Goal: Check status: Check status

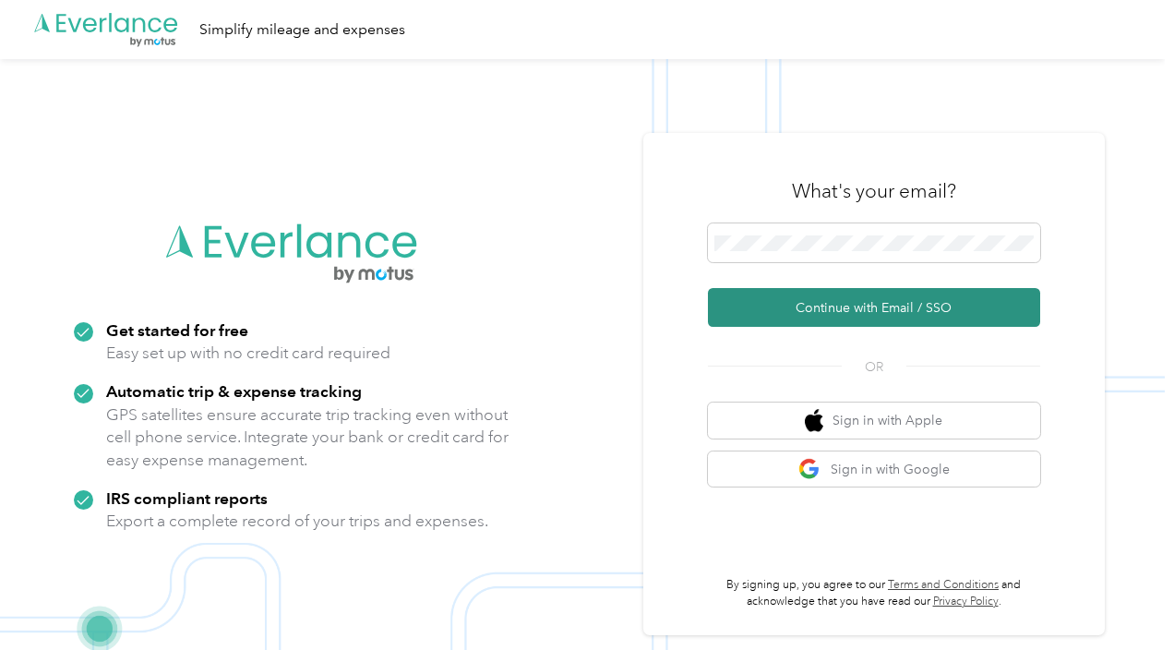
click at [888, 316] on button "Continue with Email / SSO" at bounding box center [874, 307] width 332 height 39
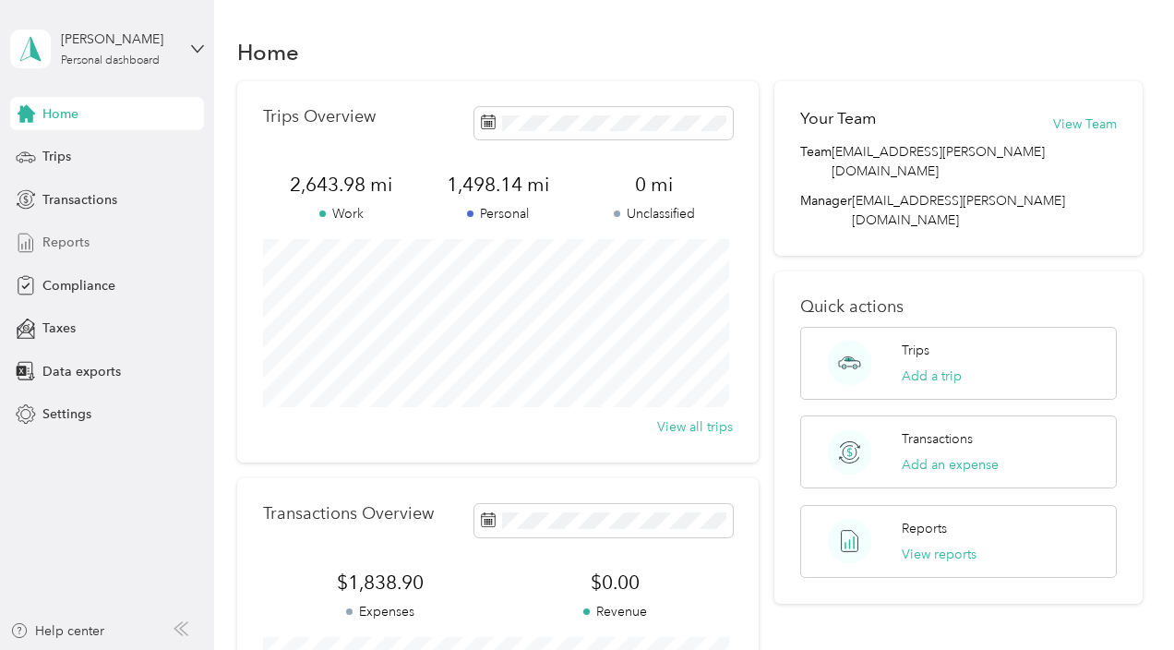
click at [59, 241] on span "Reports" at bounding box center [65, 242] width 47 height 19
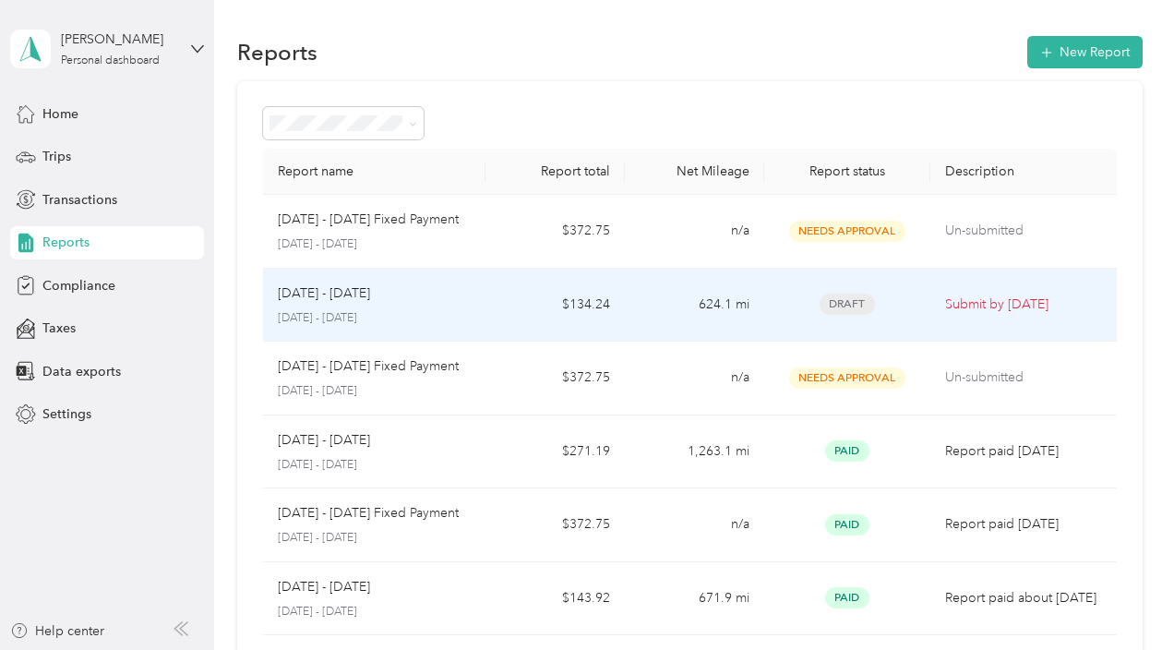
click at [367, 297] on p "[DATE] - [DATE]" at bounding box center [324, 293] width 92 height 20
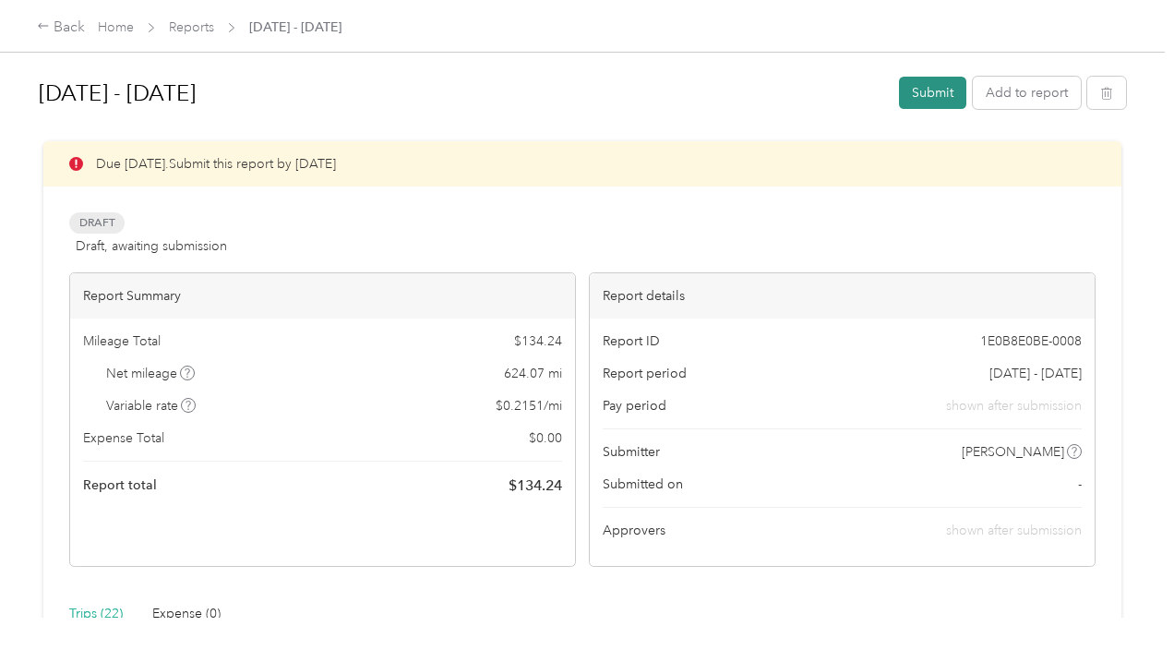
click at [930, 91] on button "Submit" at bounding box center [932, 93] width 67 height 32
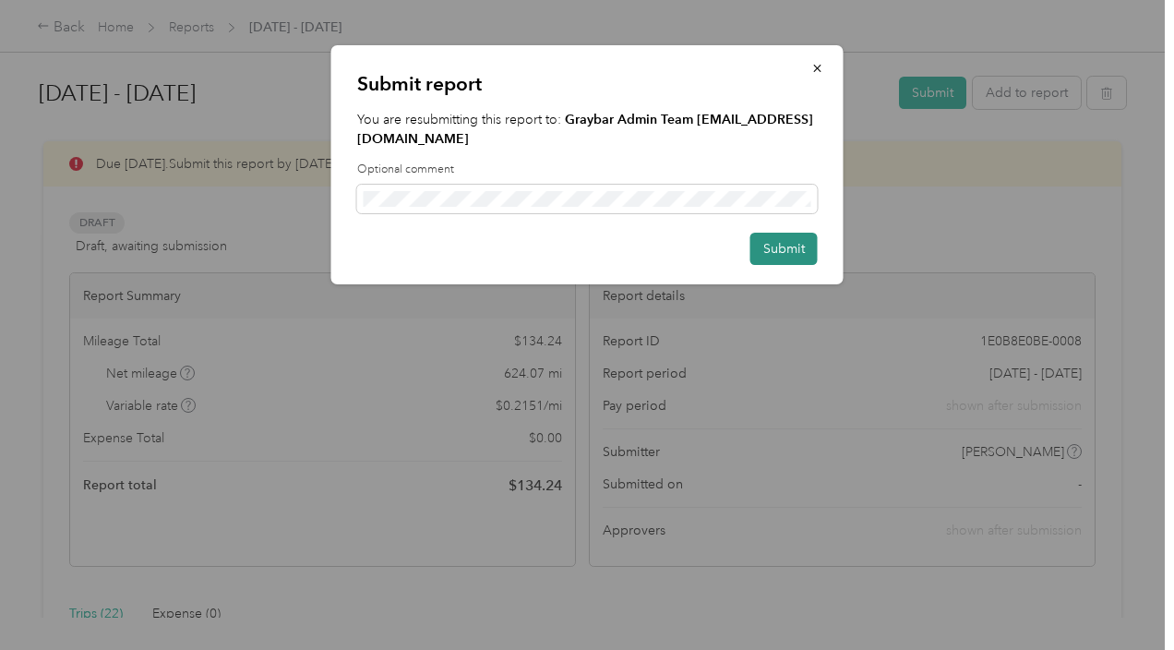
click at [781, 233] on button "Submit" at bounding box center [783, 249] width 67 height 32
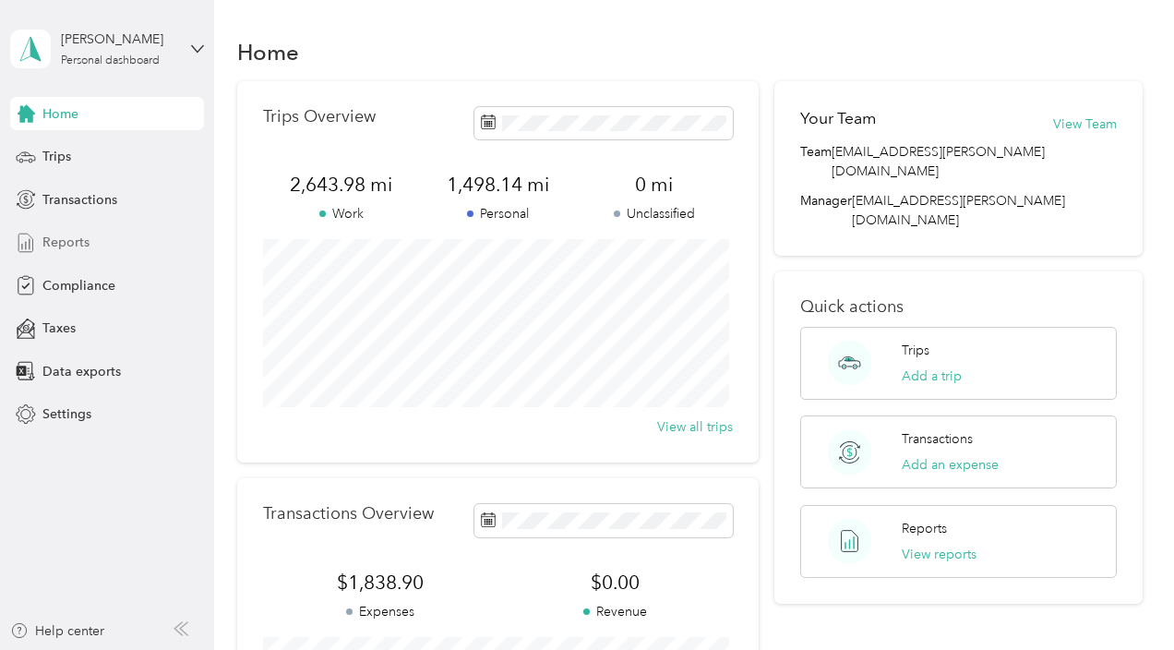
click at [51, 247] on span "Reports" at bounding box center [65, 242] width 47 height 19
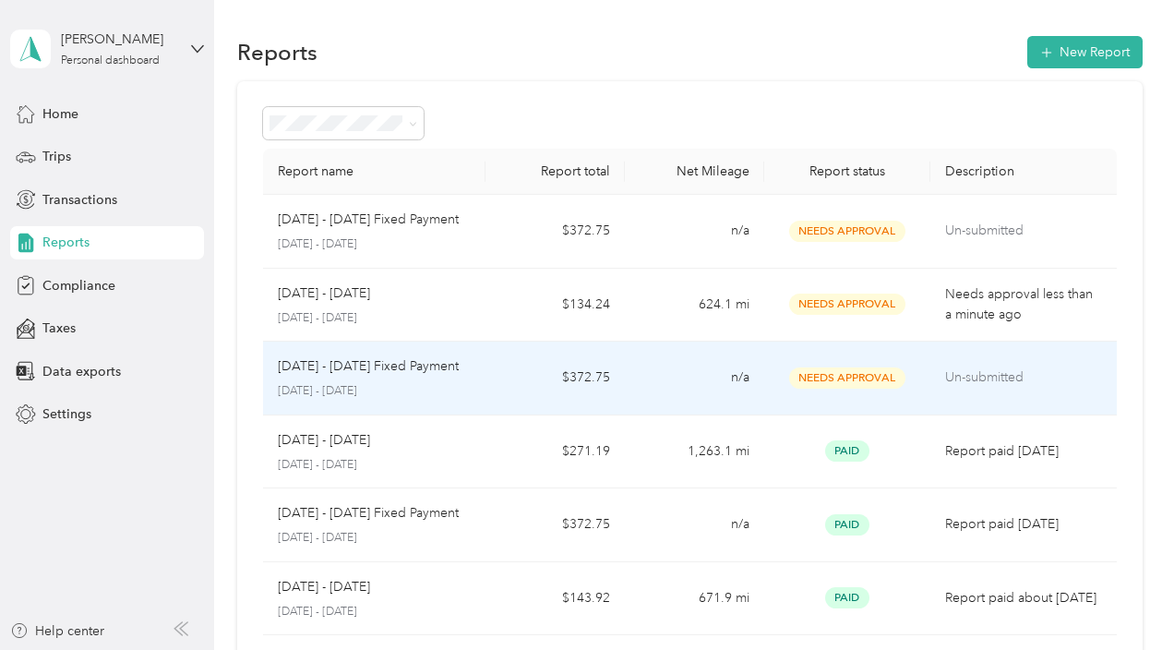
click at [385, 361] on p "[DATE] - [DATE] Fixed Payment" at bounding box center [368, 366] width 181 height 20
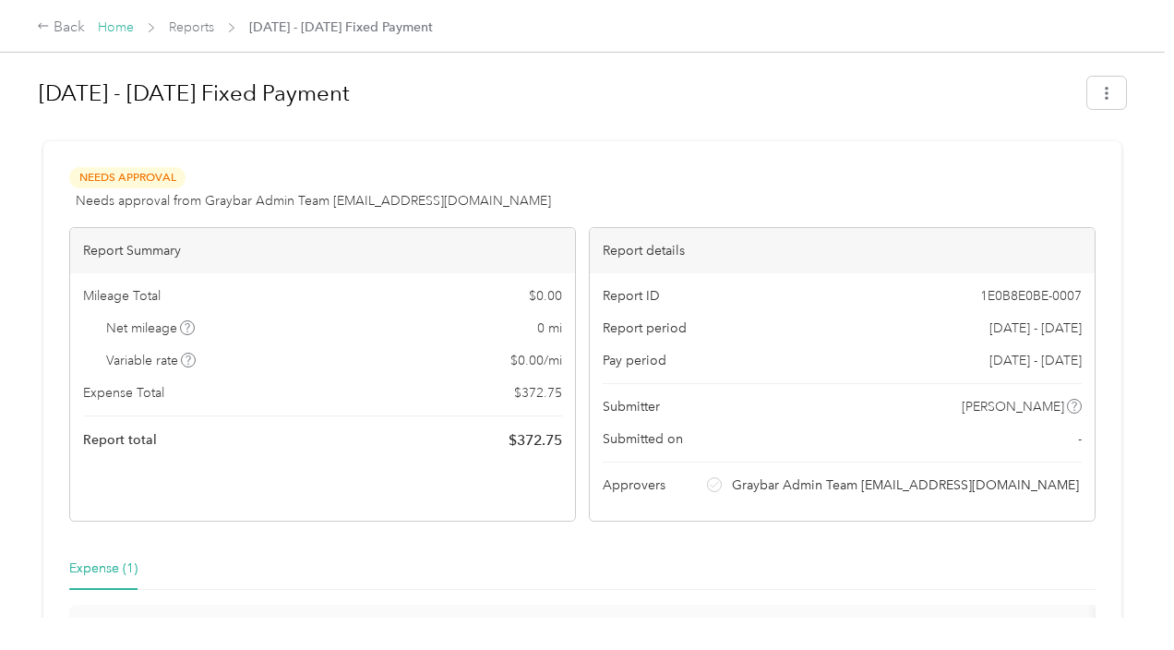
click at [120, 30] on link "Home" at bounding box center [116, 27] width 36 height 16
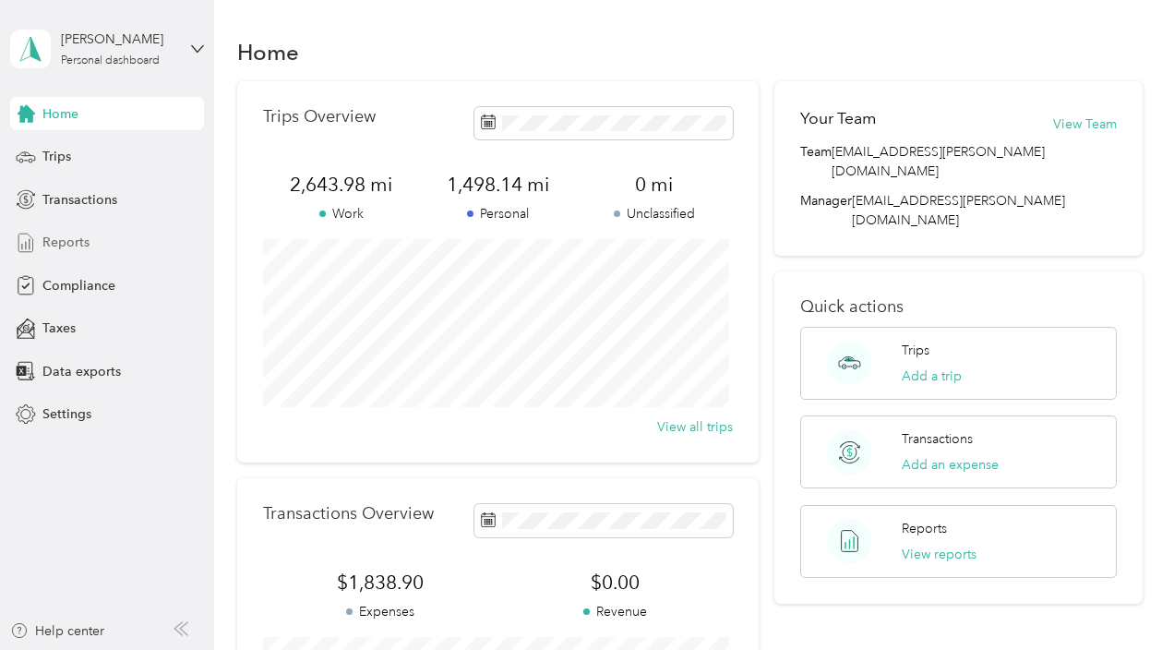
click at [63, 242] on span "Reports" at bounding box center [65, 242] width 47 height 19
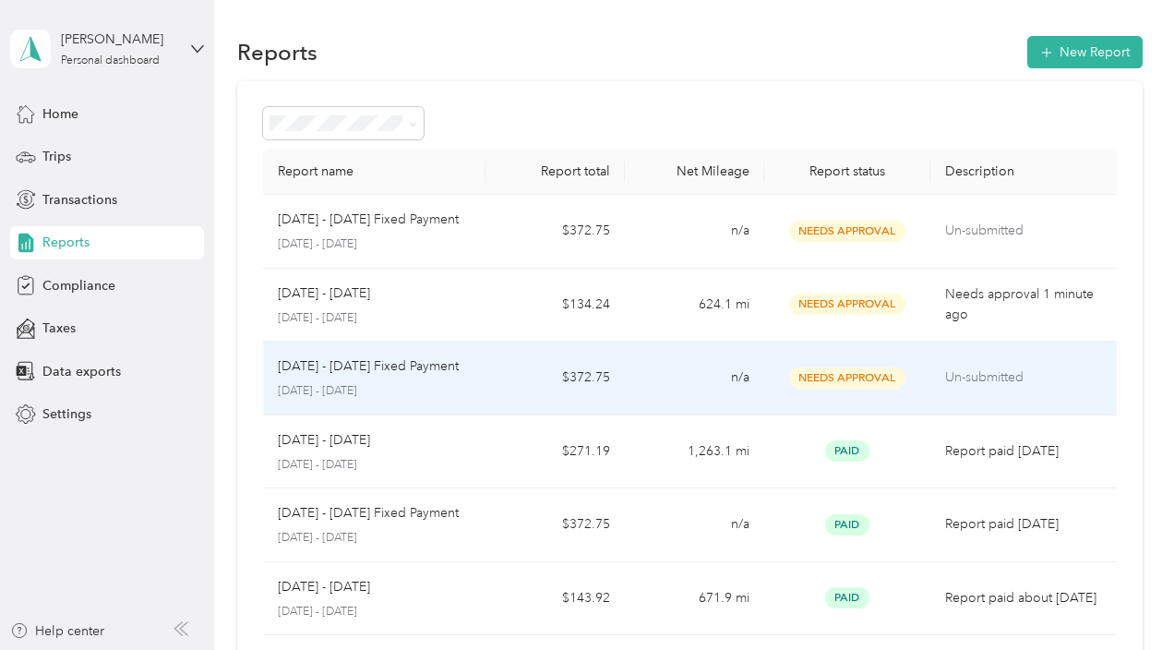
click at [354, 368] on p "[DATE] - [DATE] Fixed Payment" at bounding box center [368, 366] width 181 height 20
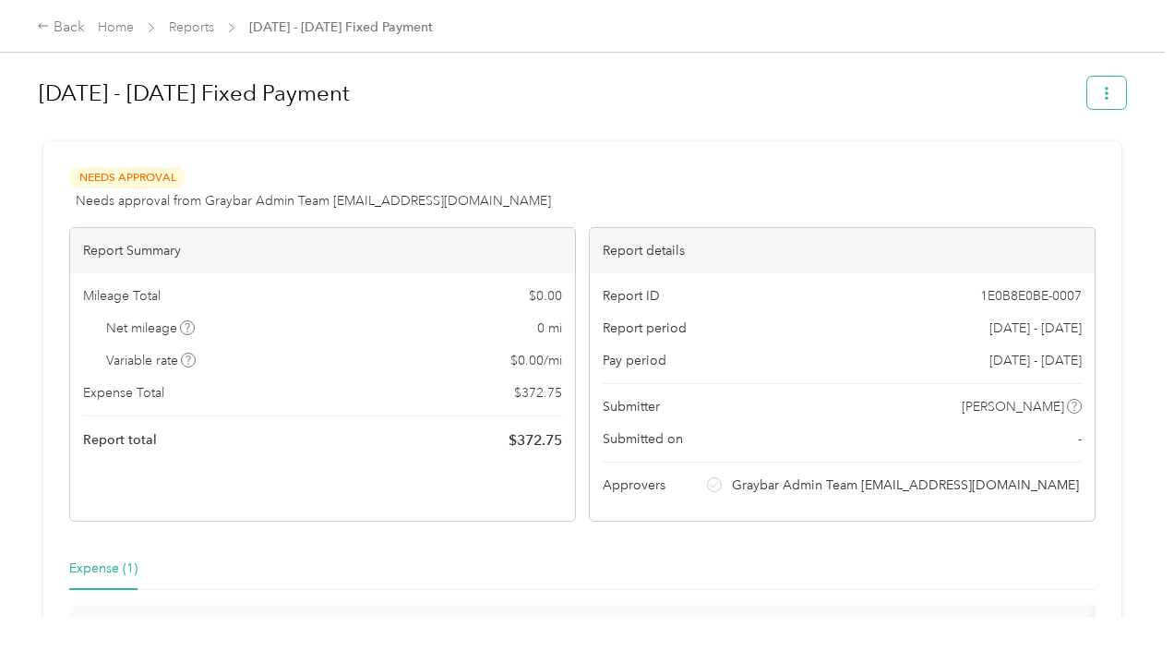
click at [1100, 94] on icon "button" at bounding box center [1106, 93] width 13 height 13
click at [839, 89] on h1 "[DATE] - [DATE] Fixed Payment" at bounding box center [557, 93] width 1036 height 44
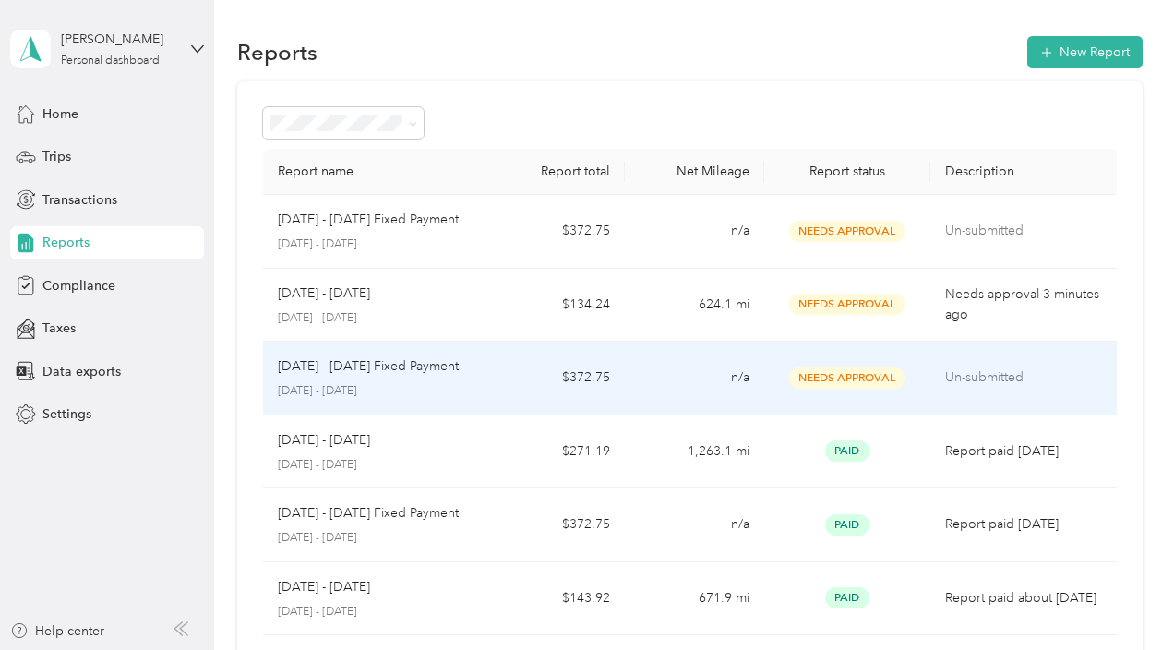
click at [359, 372] on p "[DATE] - [DATE] Fixed Payment" at bounding box center [368, 366] width 181 height 20
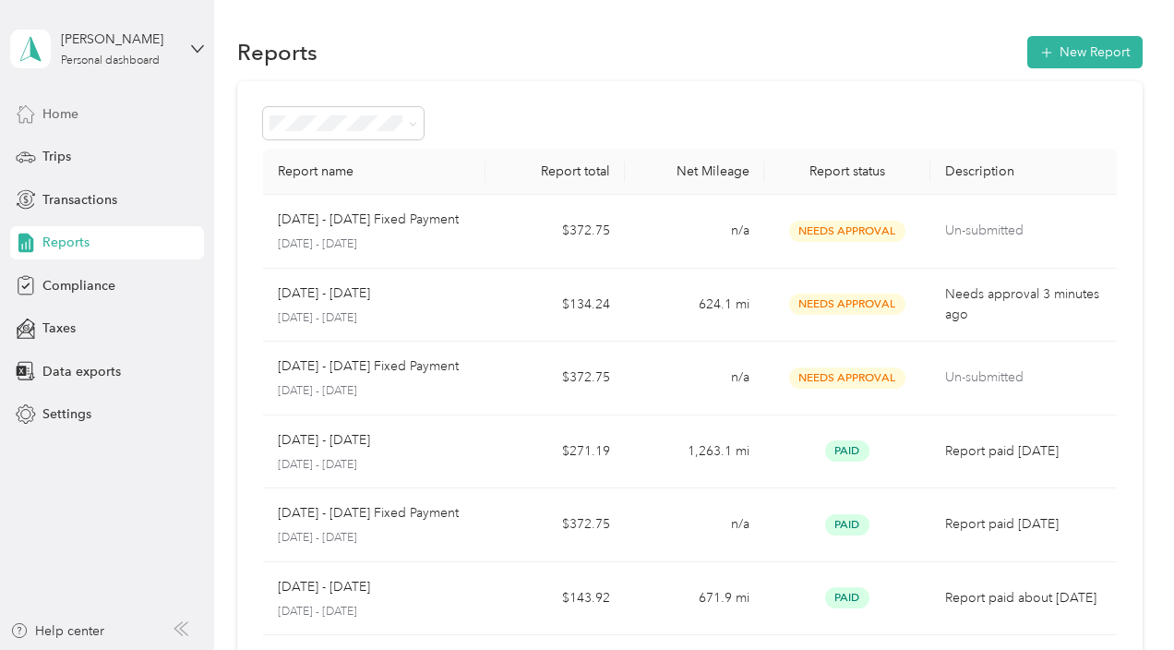
click at [61, 108] on span "Home" at bounding box center [60, 113] width 36 height 19
